Goal: Information Seeking & Learning: Learn about a topic

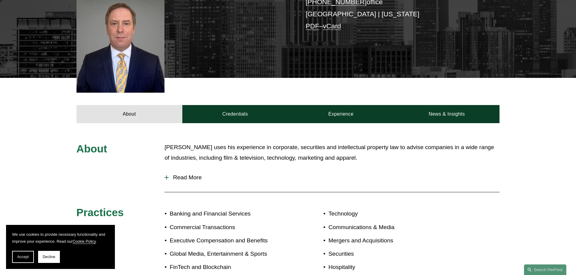
scroll to position [173, 0]
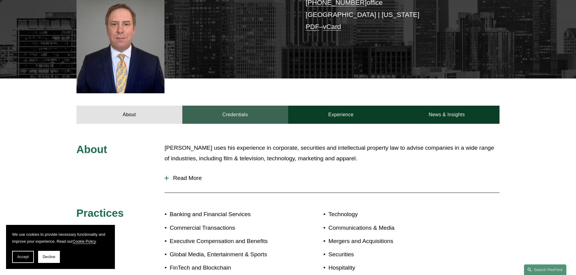
click at [236, 106] on link "Credentials" at bounding box center [235, 115] width 106 height 18
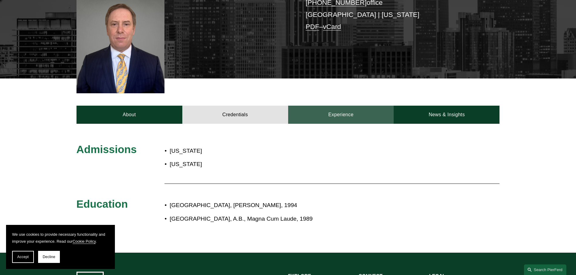
click at [343, 106] on link "Experience" at bounding box center [341, 115] width 106 height 18
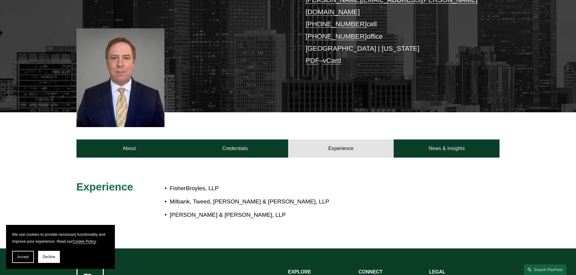
scroll to position [103, 0]
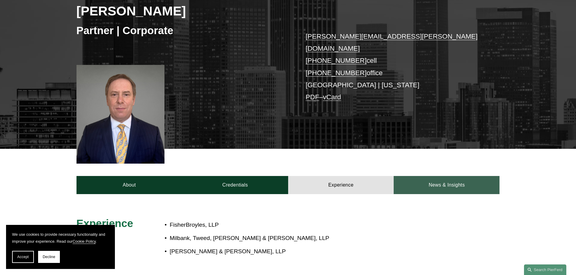
click at [446, 176] on link "News & Insights" at bounding box center [447, 185] width 106 height 18
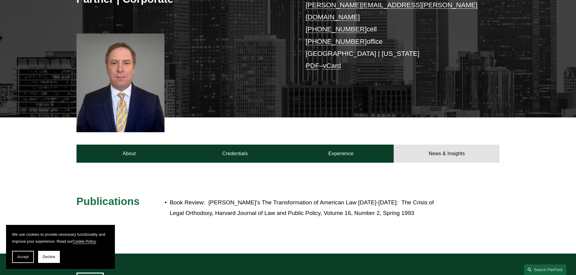
scroll to position [134, 0]
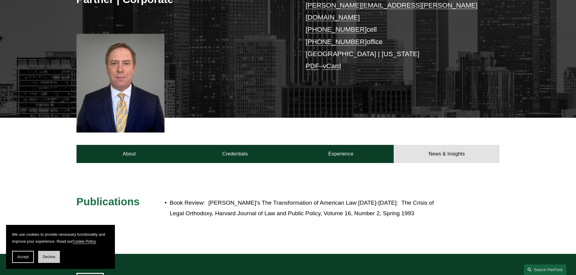
click at [46, 260] on button "Decline" at bounding box center [49, 257] width 22 height 12
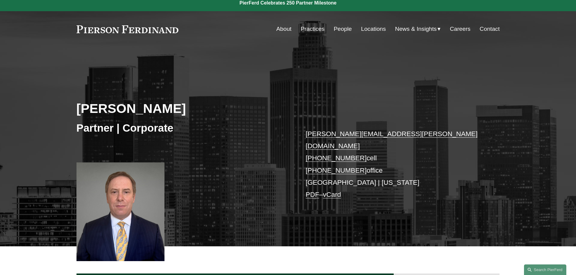
scroll to position [0, 0]
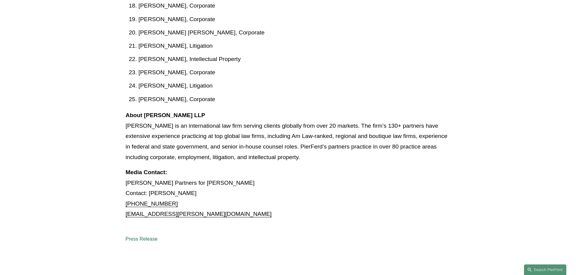
scroll to position [537, 0]
